Goal: Task Accomplishment & Management: Manage account settings

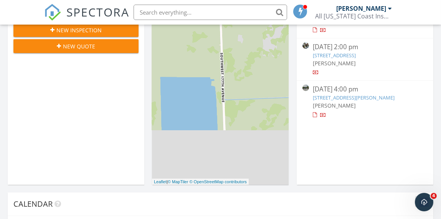
click at [335, 57] on link "[STREET_ADDRESS]" at bounding box center [334, 55] width 43 height 7
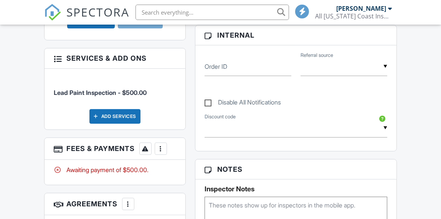
scroll to position [384, 0]
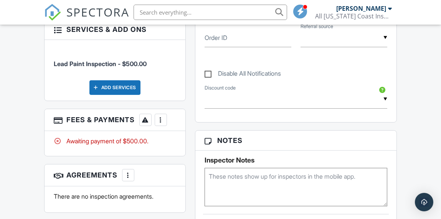
click at [161, 116] on div at bounding box center [161, 120] width 8 height 8
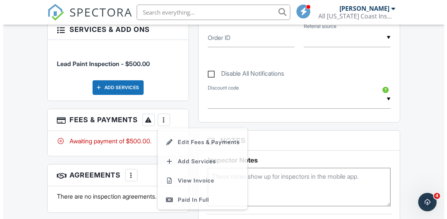
scroll to position [0, 0]
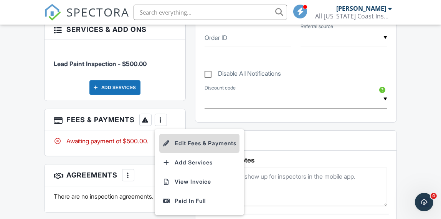
click at [181, 134] on li "Edit Fees & Payments" at bounding box center [199, 143] width 80 height 19
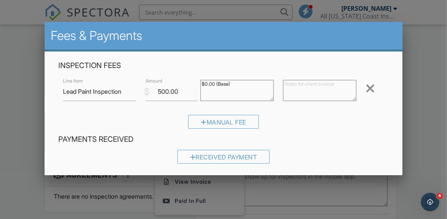
click at [411, 136] on div at bounding box center [223, 99] width 447 height 274
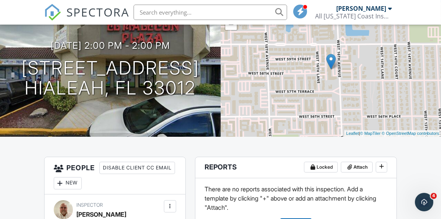
scroll to position [153, 0]
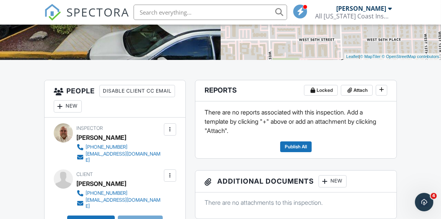
click at [82, 103] on div "New" at bounding box center [68, 106] width 28 height 12
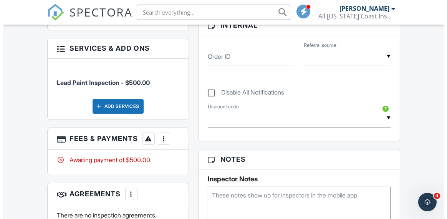
scroll to position [422, 0]
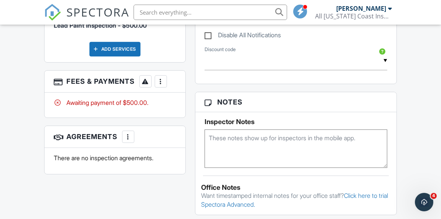
click at [160, 75] on div "More" at bounding box center [161, 81] width 12 height 12
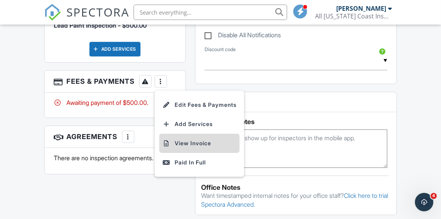
click at [181, 134] on li "View Invoice" at bounding box center [199, 143] width 80 height 19
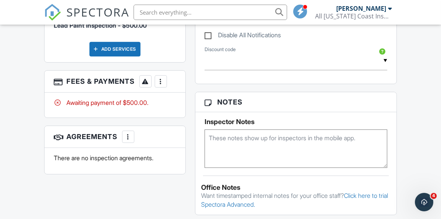
click at [159, 78] on div at bounding box center [161, 82] width 8 height 8
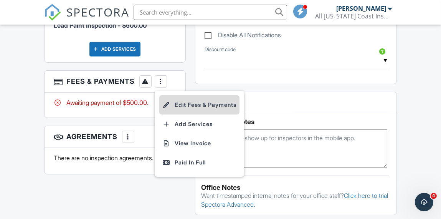
click at [196, 95] on li "Edit Fees & Payments" at bounding box center [199, 104] width 80 height 19
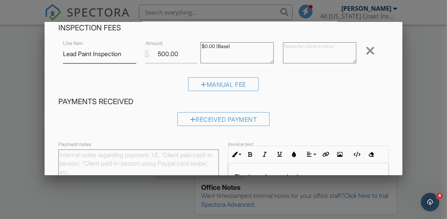
scroll to position [119, 0]
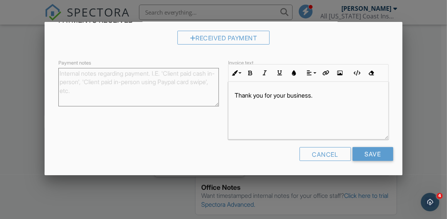
click at [237, 89] on div "Thank you for your business." at bounding box center [309, 111] width 160 height 58
click at [231, 95] on div "Thank you for your business." at bounding box center [309, 111] width 160 height 58
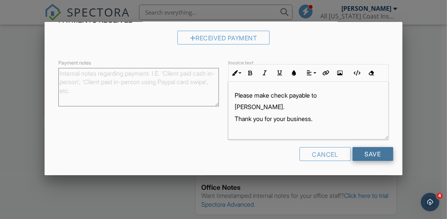
click at [370, 155] on input "Save" at bounding box center [373, 154] width 41 height 14
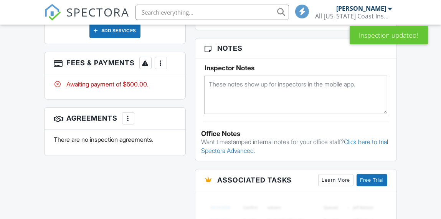
scroll to position [458, 0]
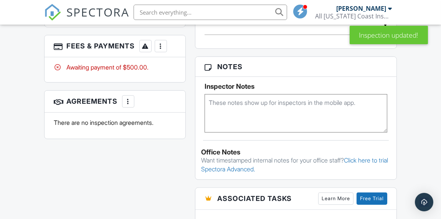
click at [160, 42] on div at bounding box center [161, 46] width 8 height 8
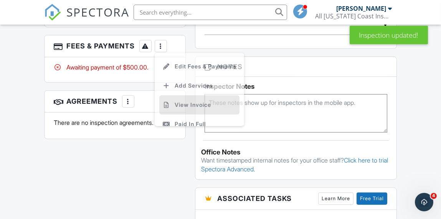
scroll to position [0, 0]
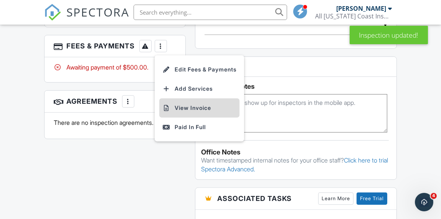
click at [179, 98] on li "View Invoice" at bounding box center [199, 107] width 80 height 19
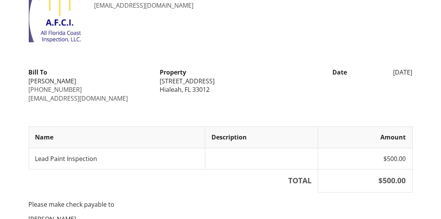
scroll to position [119, 0]
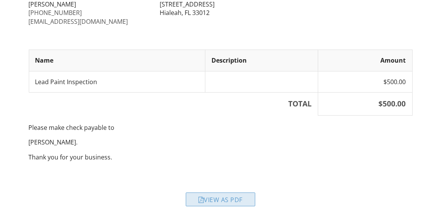
click at [229, 198] on div "View as PDF" at bounding box center [221, 200] width 70 height 14
